Goal: Information Seeking & Learning: Learn about a topic

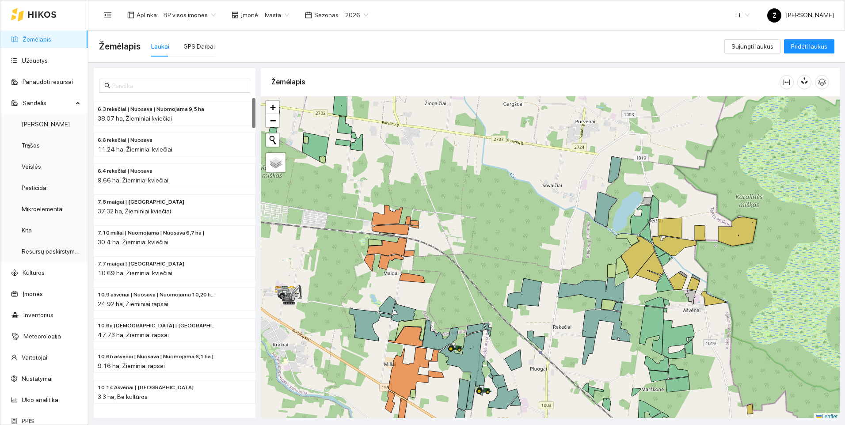
scroll to position [3, 0]
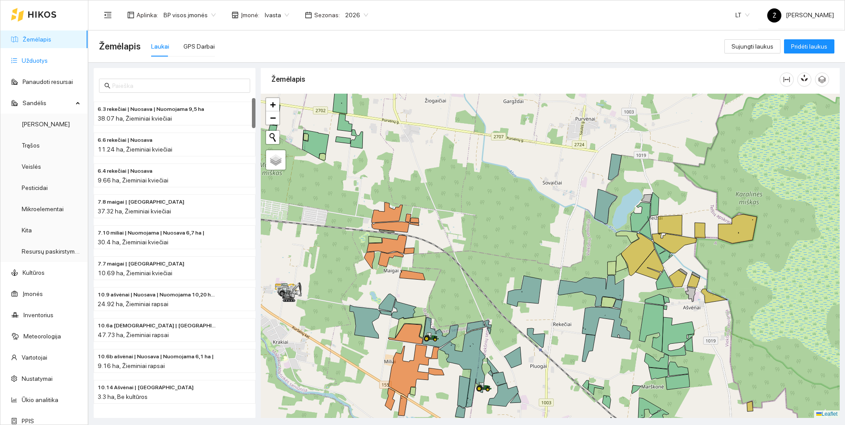
click at [45, 60] on link "Užduotys" at bounding box center [35, 60] width 26 height 7
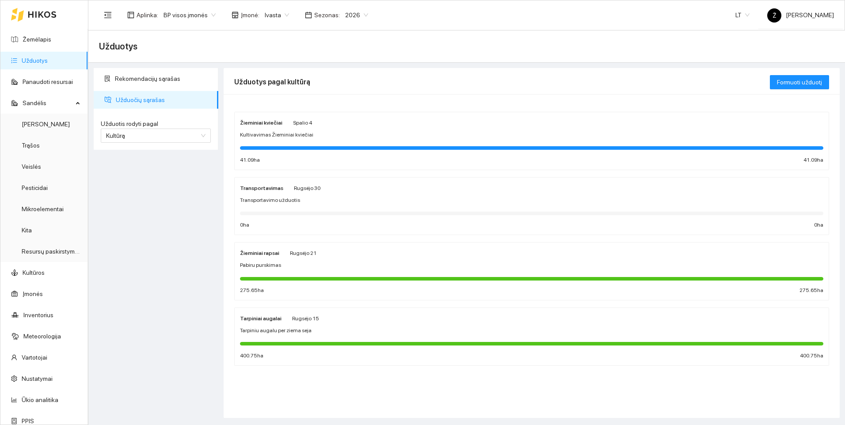
click at [332, 142] on div "Žieminiai kviečiai Spalio 4 Kultivavimas Žieminiai kviečiai 41.09 ha 41.09 ha" at bounding box center [531, 141] width 583 height 47
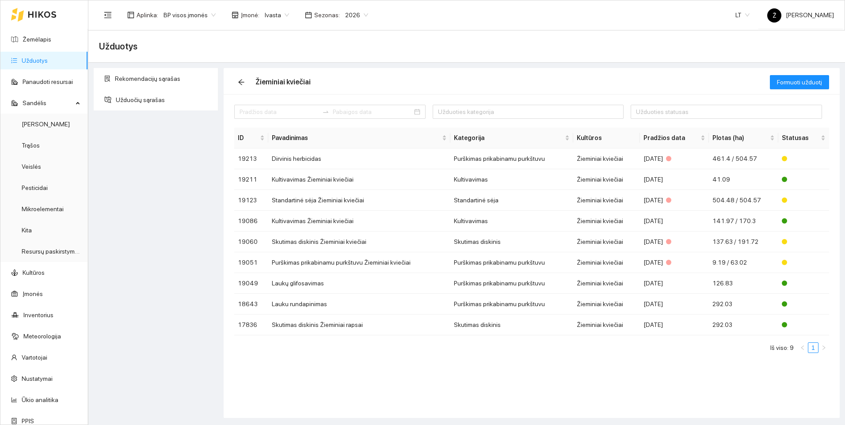
click at [179, 195] on div "Rekomendacijų sąrašas Užduočių sąrašas" at bounding box center [156, 243] width 130 height 350
click at [38, 38] on link "Žemėlapis" at bounding box center [37, 39] width 29 height 7
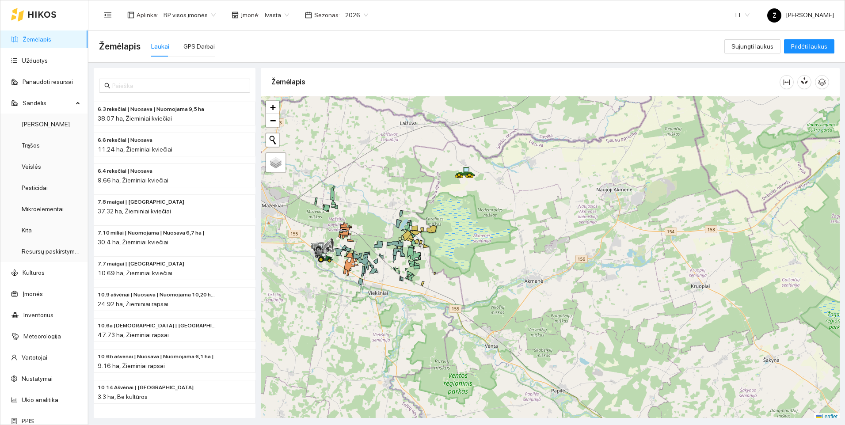
click at [282, 15] on span "Ivasta" at bounding box center [277, 14] width 24 height 13
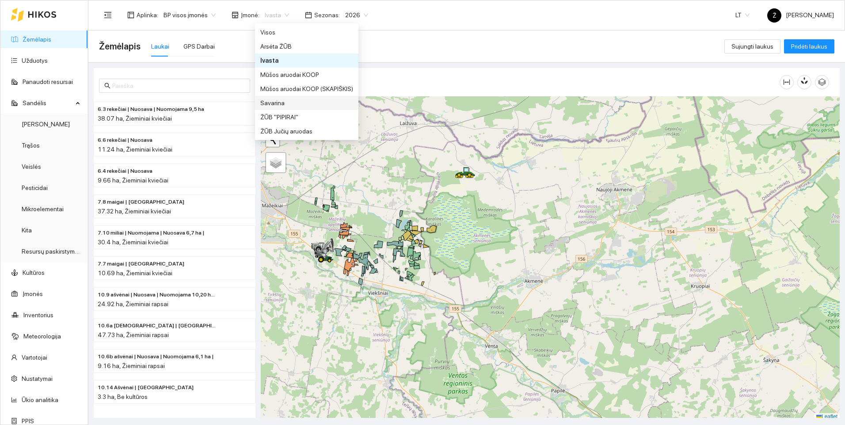
click at [284, 101] on div "Savarina" at bounding box center [306, 103] width 93 height 10
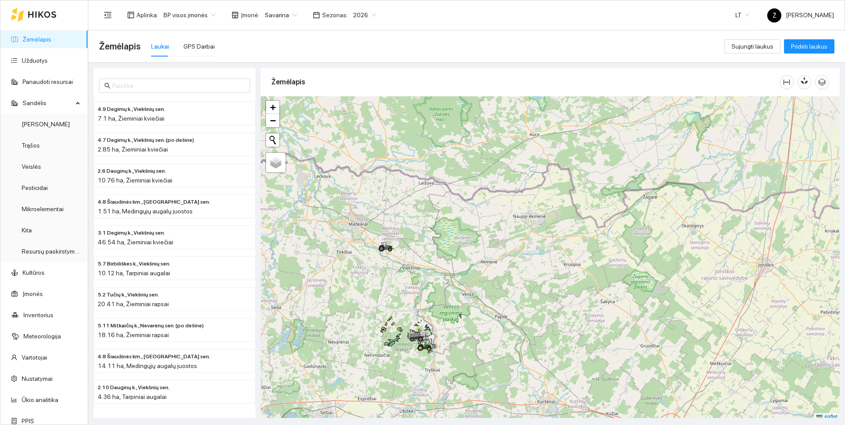
scroll to position [3, 0]
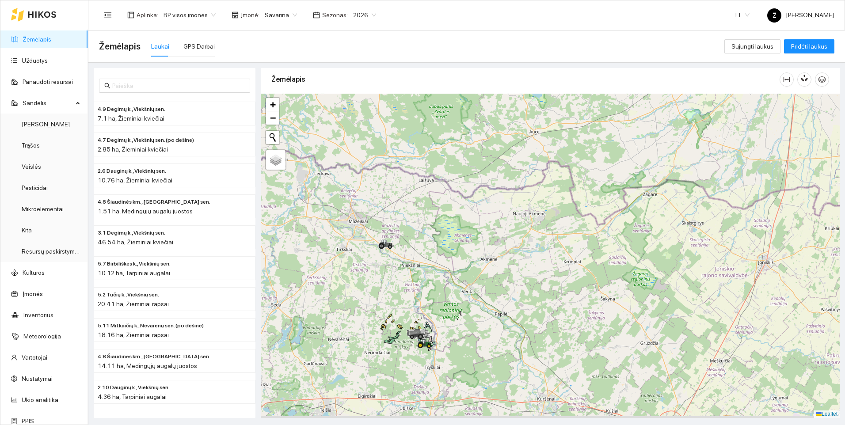
drag, startPoint x: 432, startPoint y: 338, endPoint x: 440, endPoint y: 238, distance: 99.7
click at [440, 239] on div at bounding box center [550, 256] width 579 height 324
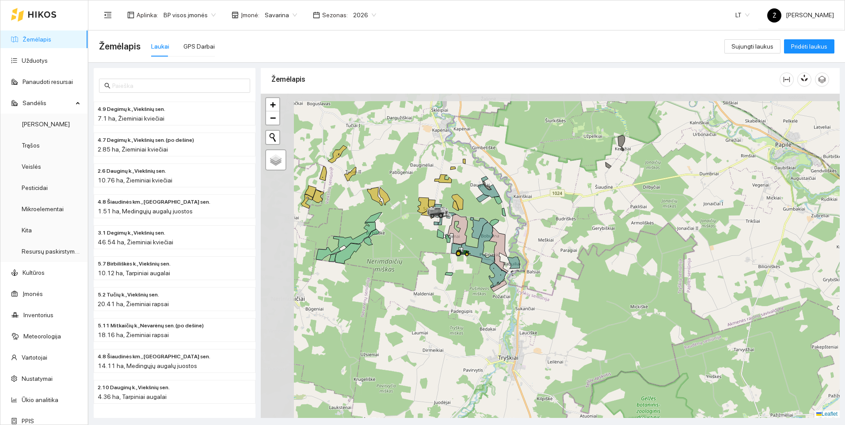
drag, startPoint x: 397, startPoint y: 257, endPoint x: 490, endPoint y: 289, distance: 97.7
click at [490, 289] on div at bounding box center [550, 256] width 579 height 324
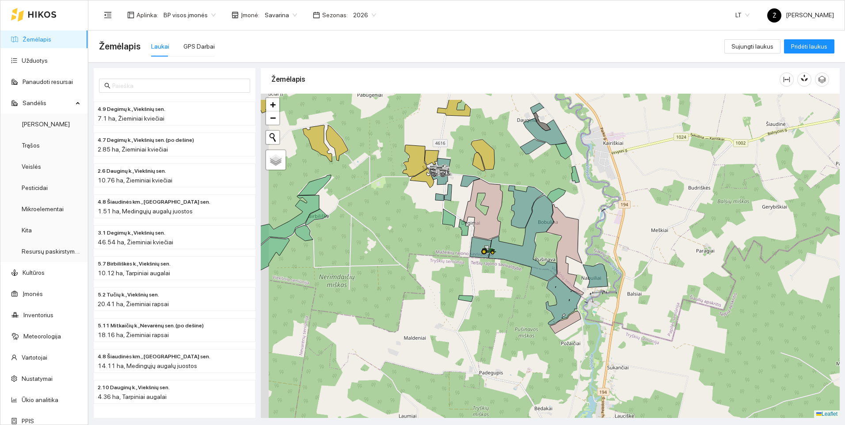
drag, startPoint x: 476, startPoint y: 292, endPoint x: 507, endPoint y: 315, distance: 38.3
click at [507, 315] on div at bounding box center [550, 256] width 579 height 324
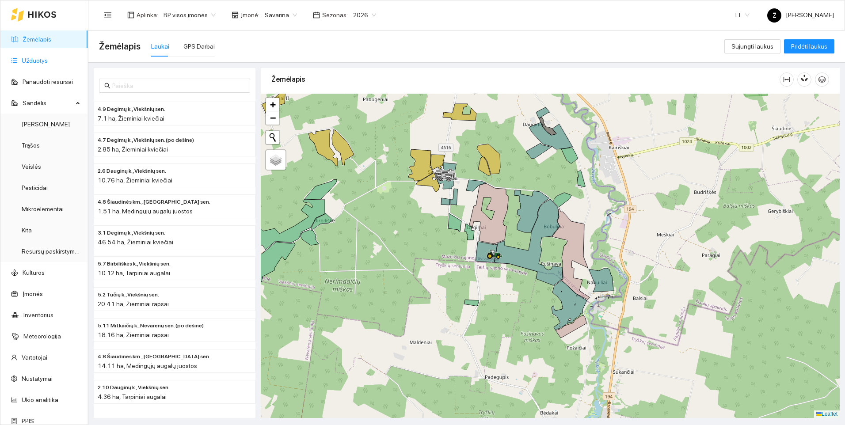
click at [36, 61] on link "Užduotys" at bounding box center [35, 60] width 26 height 7
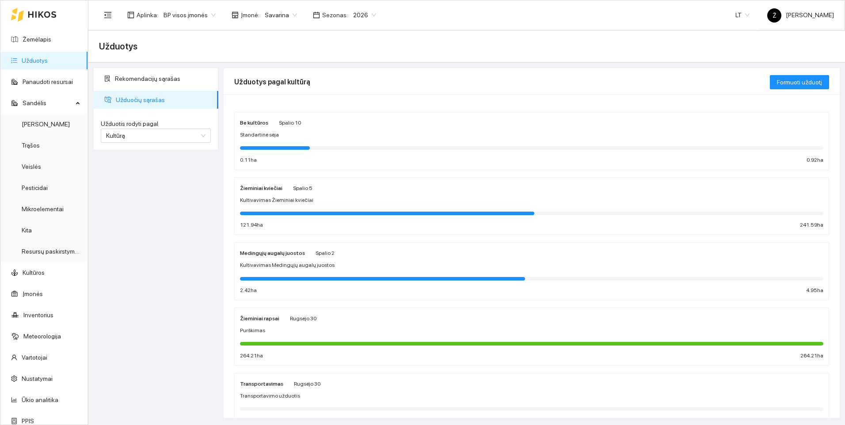
click at [316, 207] on div "Žieminiai kviečiai Spalio 5 Kultivavimas Žieminiai kviečiai 121.94 ha 241.59 ha" at bounding box center [531, 206] width 583 height 47
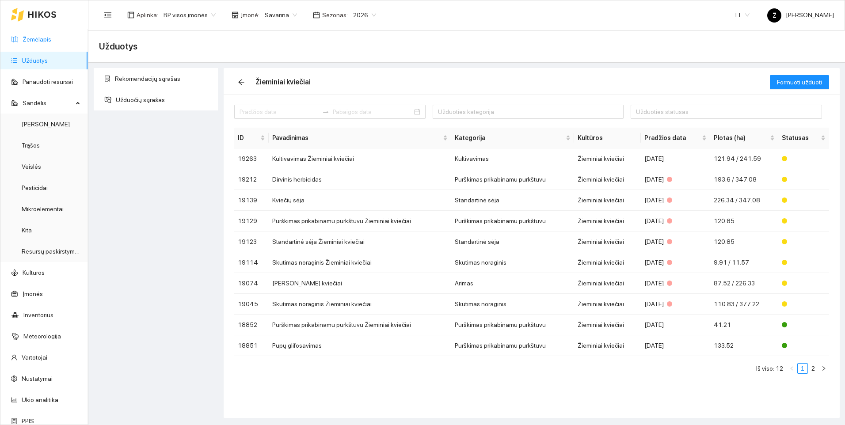
click at [41, 38] on link "Žemėlapis" at bounding box center [37, 39] width 29 height 7
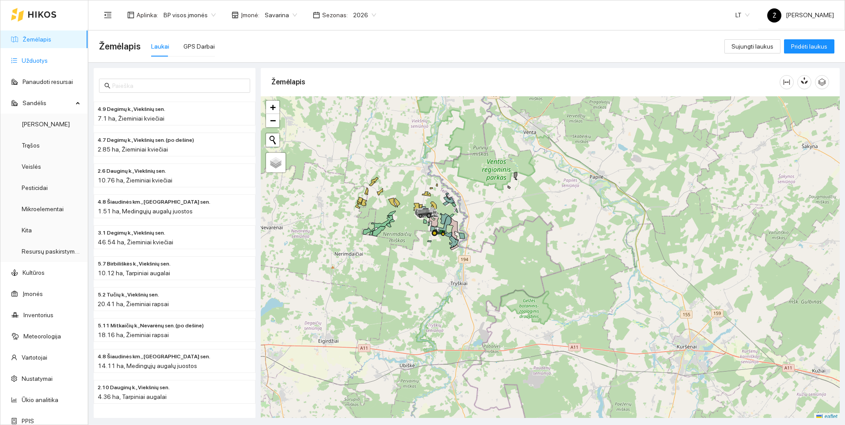
click at [40, 61] on link "Užduotys" at bounding box center [35, 60] width 26 height 7
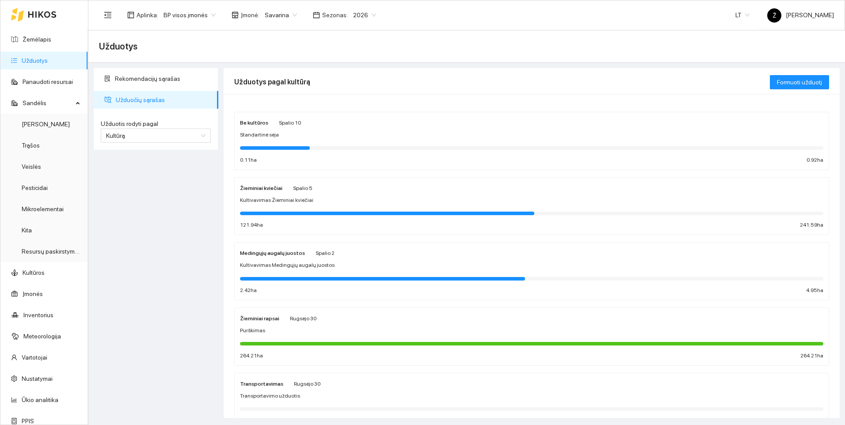
click at [292, 202] on span "Kultivavimas Žieminiai kviečiai" at bounding box center [276, 200] width 73 height 8
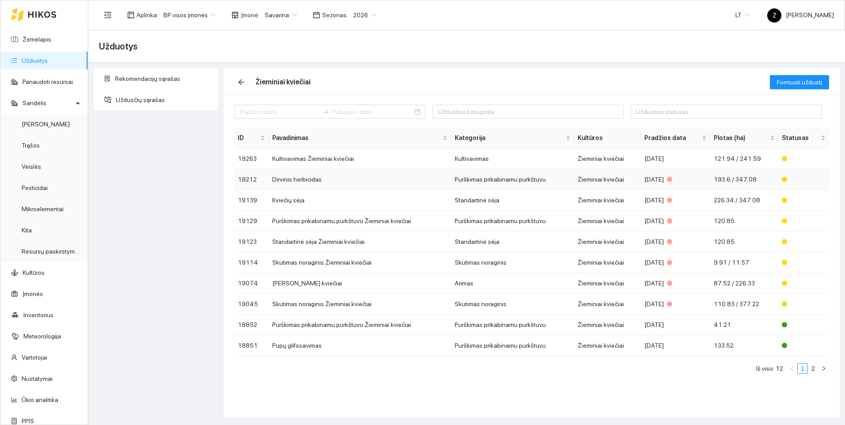
click at [292, 182] on td "Dirvinis herbicidas" at bounding box center [360, 179] width 182 height 21
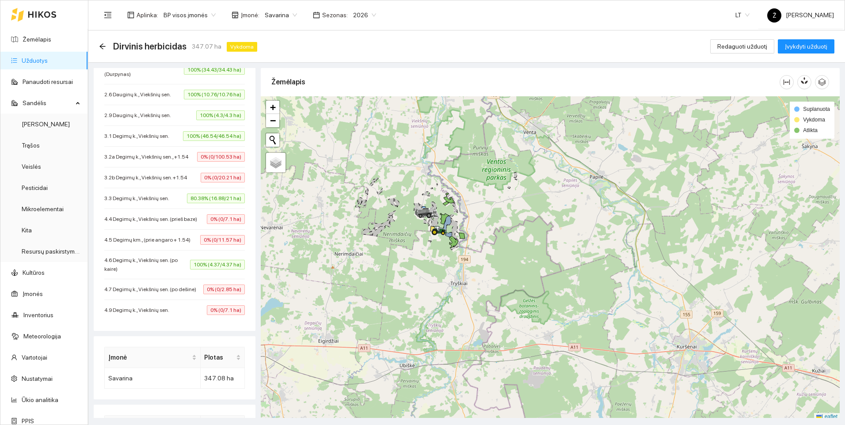
scroll to position [177, 0]
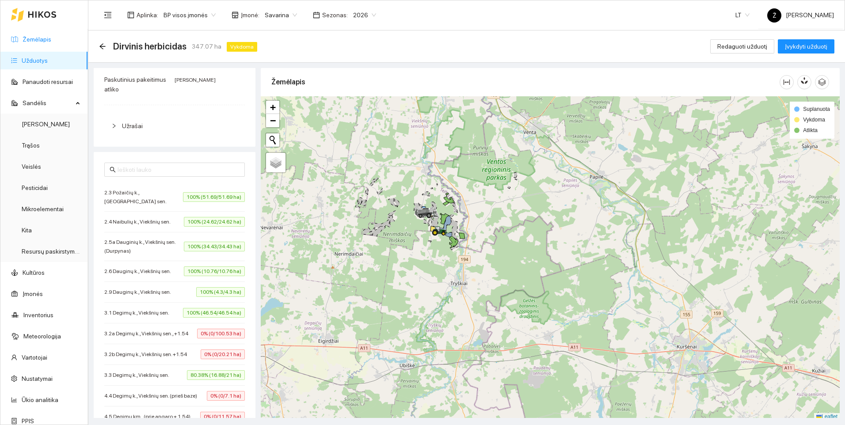
click at [39, 36] on link "Žemėlapis" at bounding box center [37, 39] width 29 height 7
